Goal: Navigation & Orientation: Find specific page/section

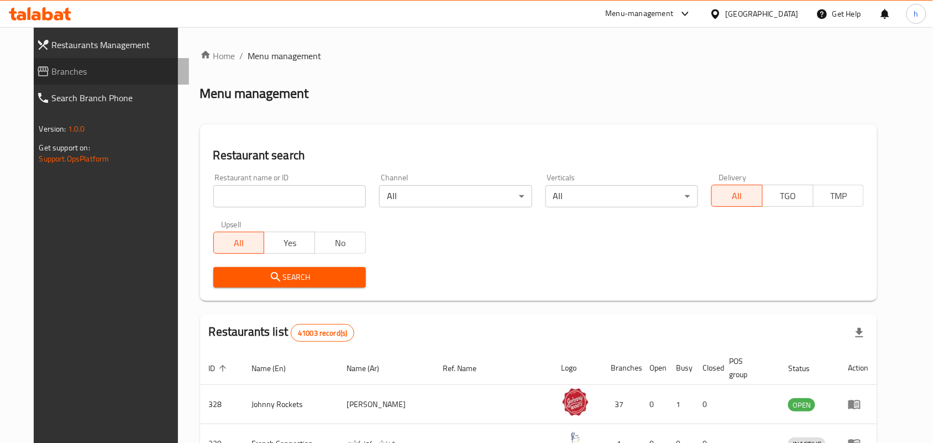
click at [38, 66] on icon at bounding box center [43, 71] width 11 height 10
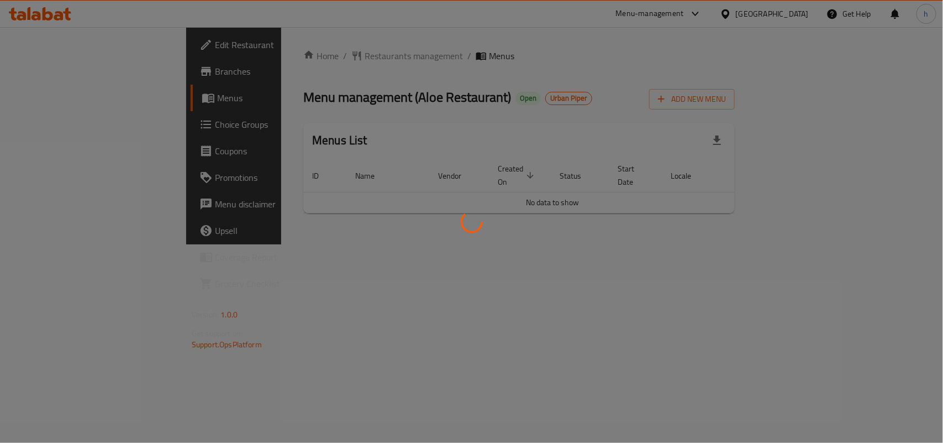
click at [448, 64] on div at bounding box center [471, 221] width 943 height 443
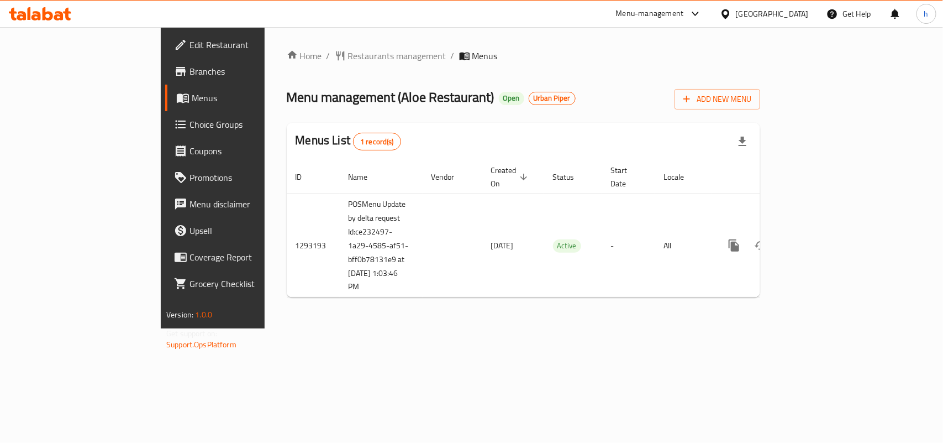
click at [297, 64] on div "Home / Restaurants management / Menus Menu management ( Aloe Restaurant ) Open …" at bounding box center [524, 177] width 474 height 257
click at [348, 60] on span "Restaurants management" at bounding box center [397, 55] width 98 height 13
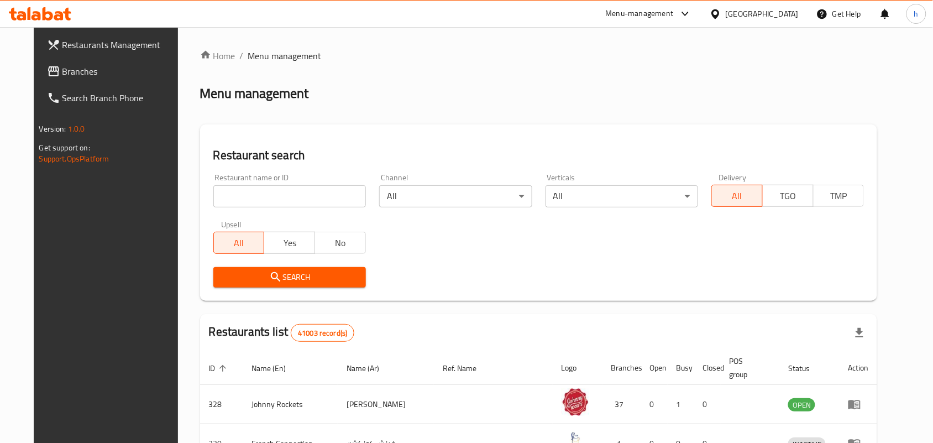
click at [274, 202] on input "search" at bounding box center [289, 196] width 153 height 22
paste input "699408"
type input "699408"
click at [235, 272] on span "Search" at bounding box center [289, 277] width 135 height 14
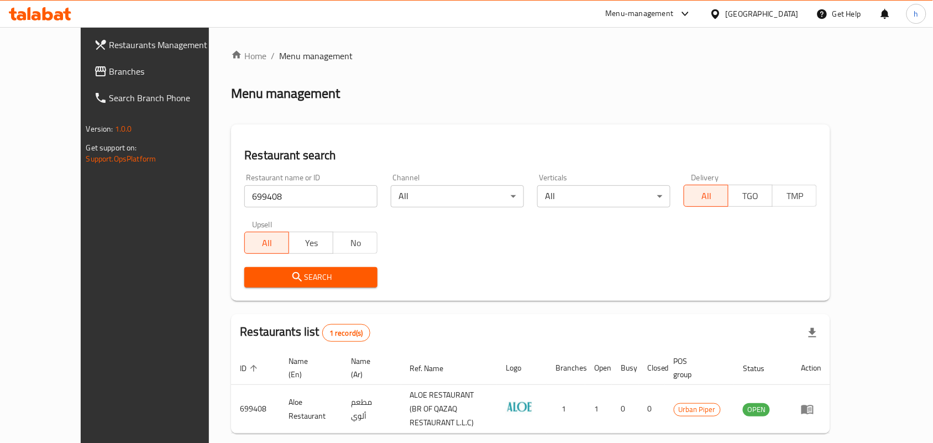
click at [473, 60] on div "Home / Menu management Menu management Restaurant search Restaurant name or ID …" at bounding box center [530, 260] width 599 height 422
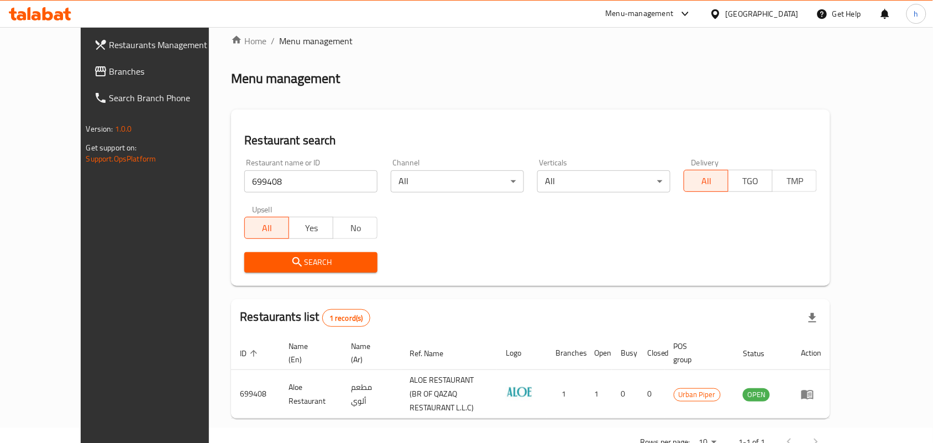
scroll to position [29, 0]
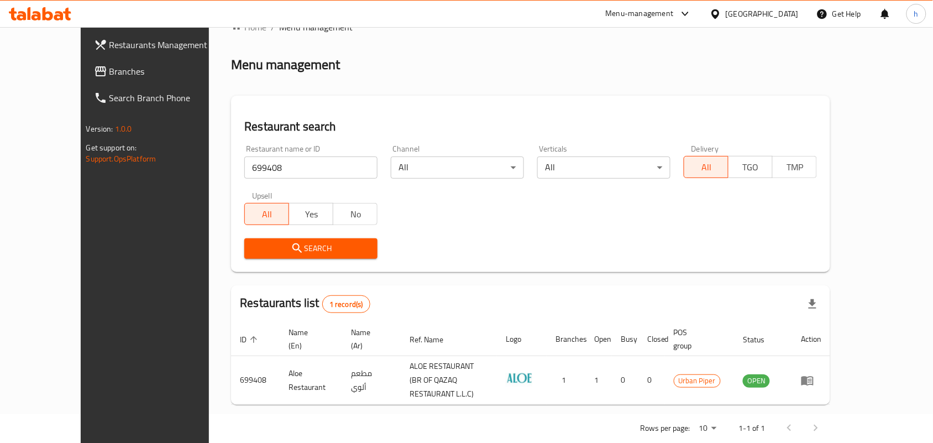
click at [109, 68] on span "Branches" at bounding box center [168, 71] width 118 height 13
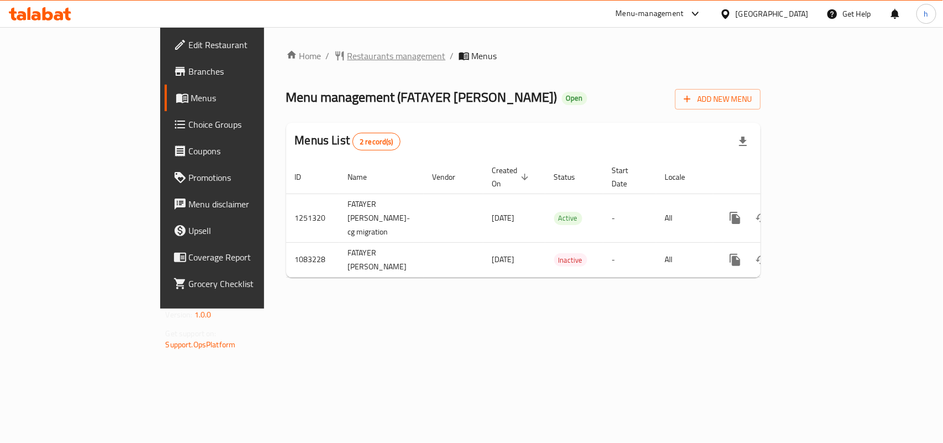
click at [348, 56] on span "Restaurants management" at bounding box center [397, 55] width 98 height 13
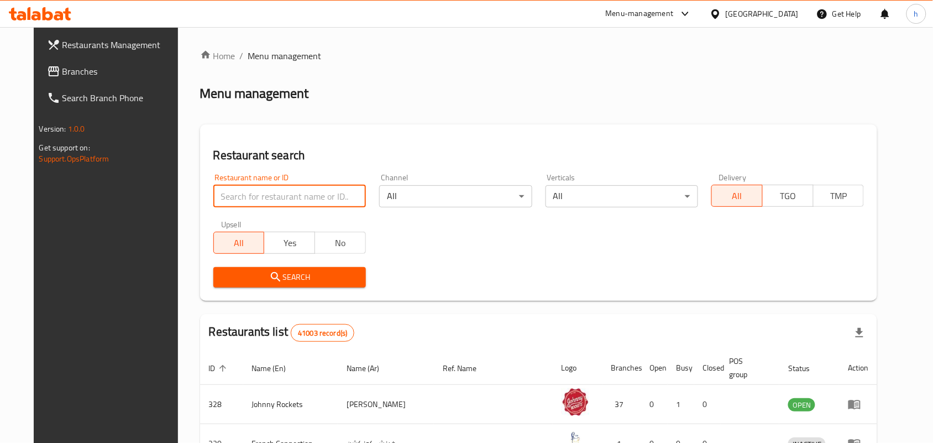
click at [296, 198] on input "search" at bounding box center [289, 196] width 153 height 22
paste input "664407"
type input "664407"
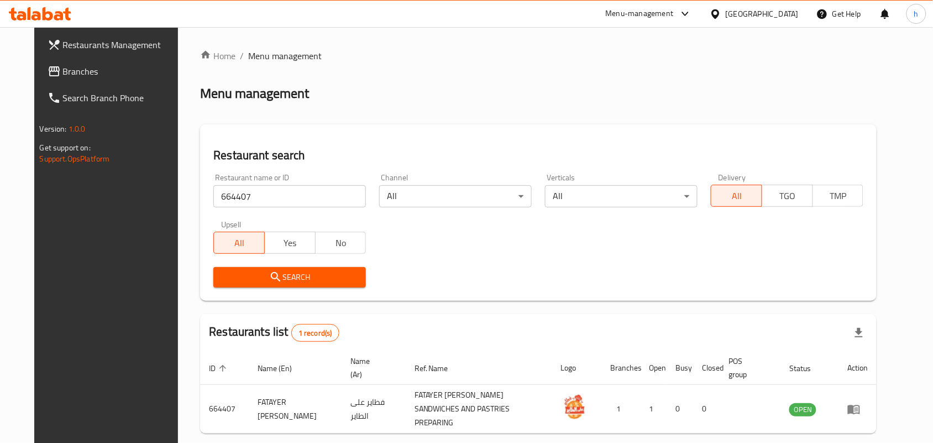
click at [762, 15] on div "[GEOGRAPHIC_DATA]" at bounding box center [762, 14] width 73 height 12
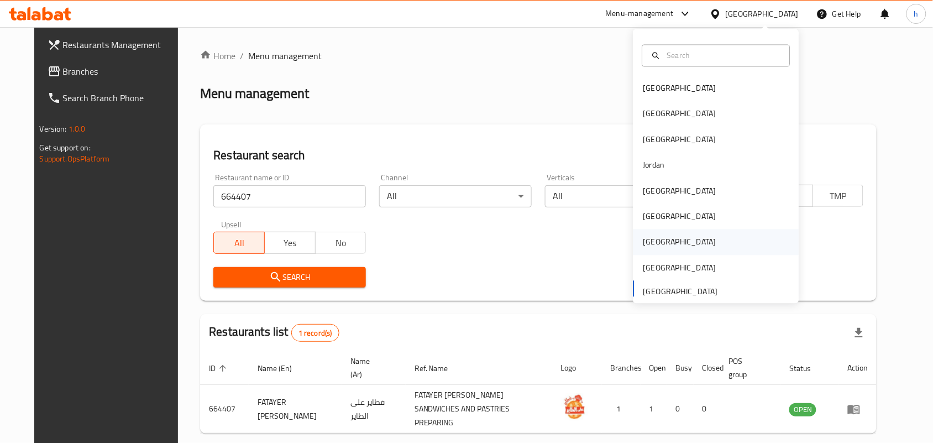
click at [648, 241] on div "[GEOGRAPHIC_DATA]" at bounding box center [679, 242] width 73 height 12
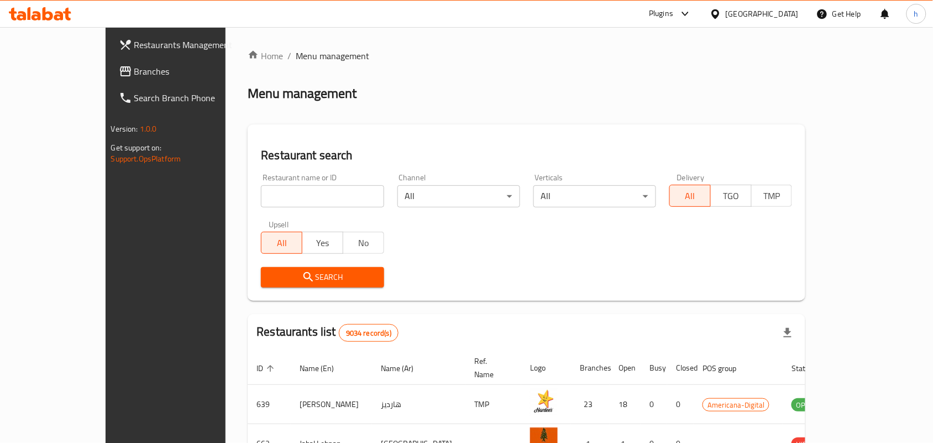
click at [721, 14] on icon at bounding box center [716, 14] width 12 height 12
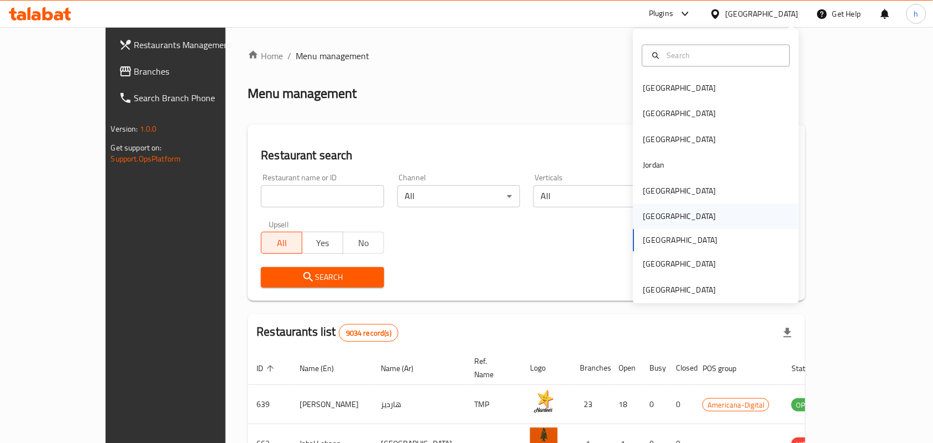
click at [669, 219] on div "[GEOGRAPHIC_DATA]" at bounding box center [716, 216] width 166 height 25
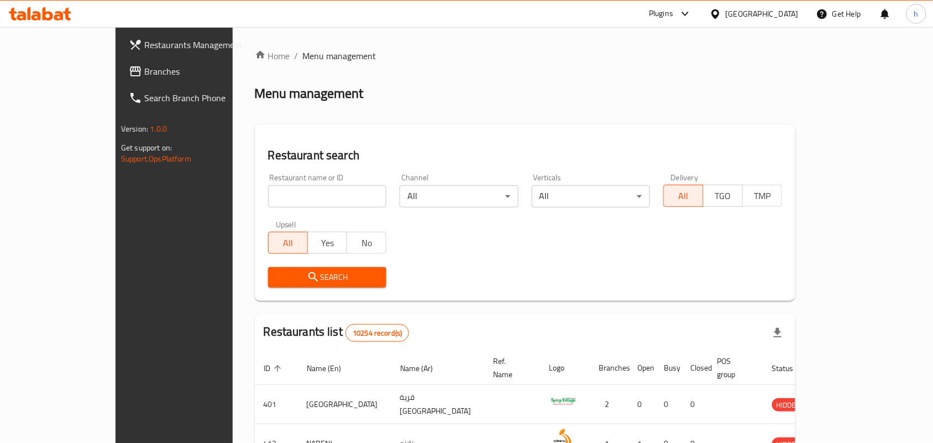
click at [120, 66] on link "Branches" at bounding box center [195, 71] width 151 height 27
